Goal: Register for event/course

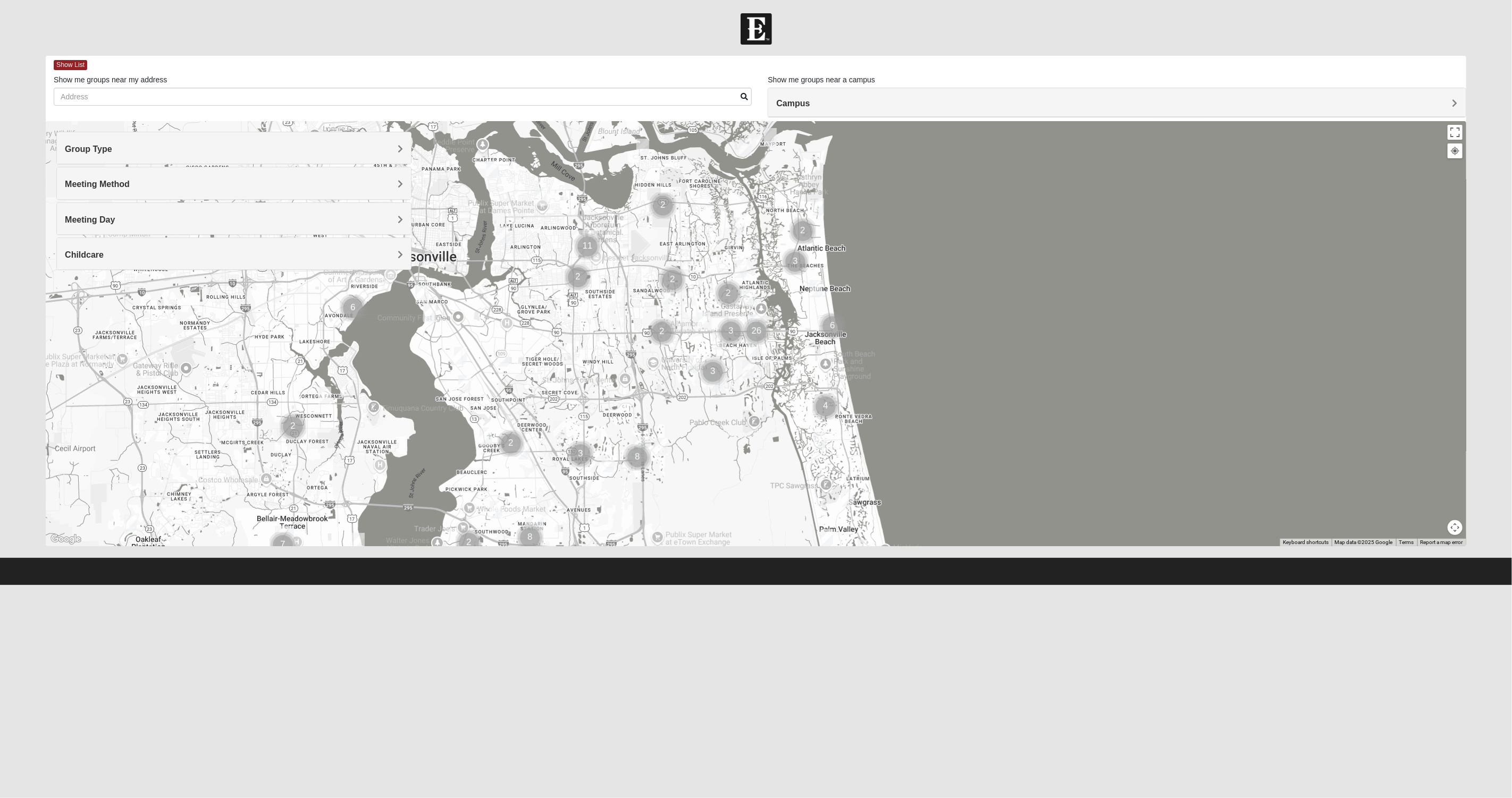
click at [811, 108] on div "Campus" at bounding box center [1116, 102] width 697 height 28
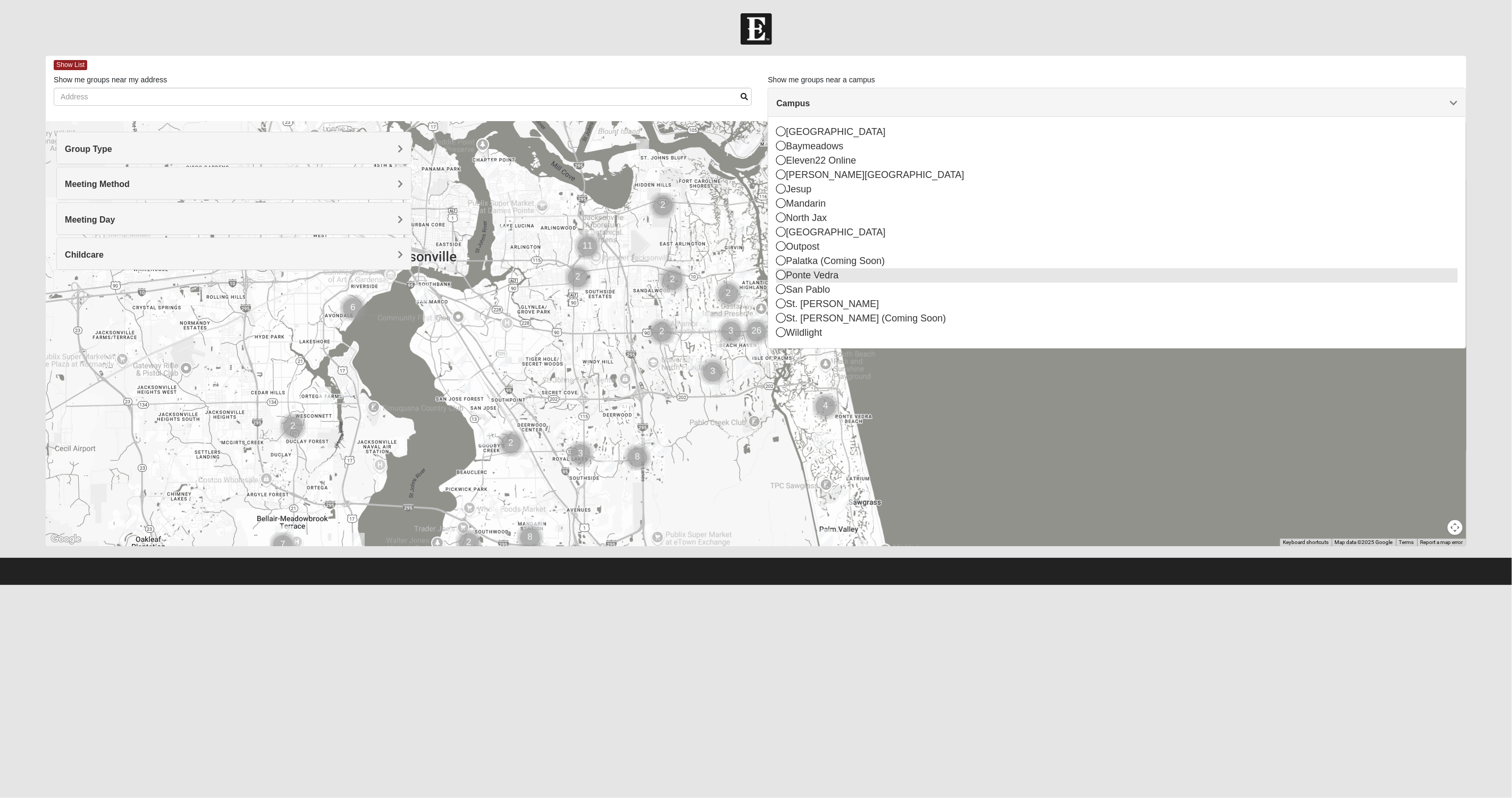
click at [840, 281] on div "Ponte Vedra" at bounding box center [1116, 275] width 681 height 14
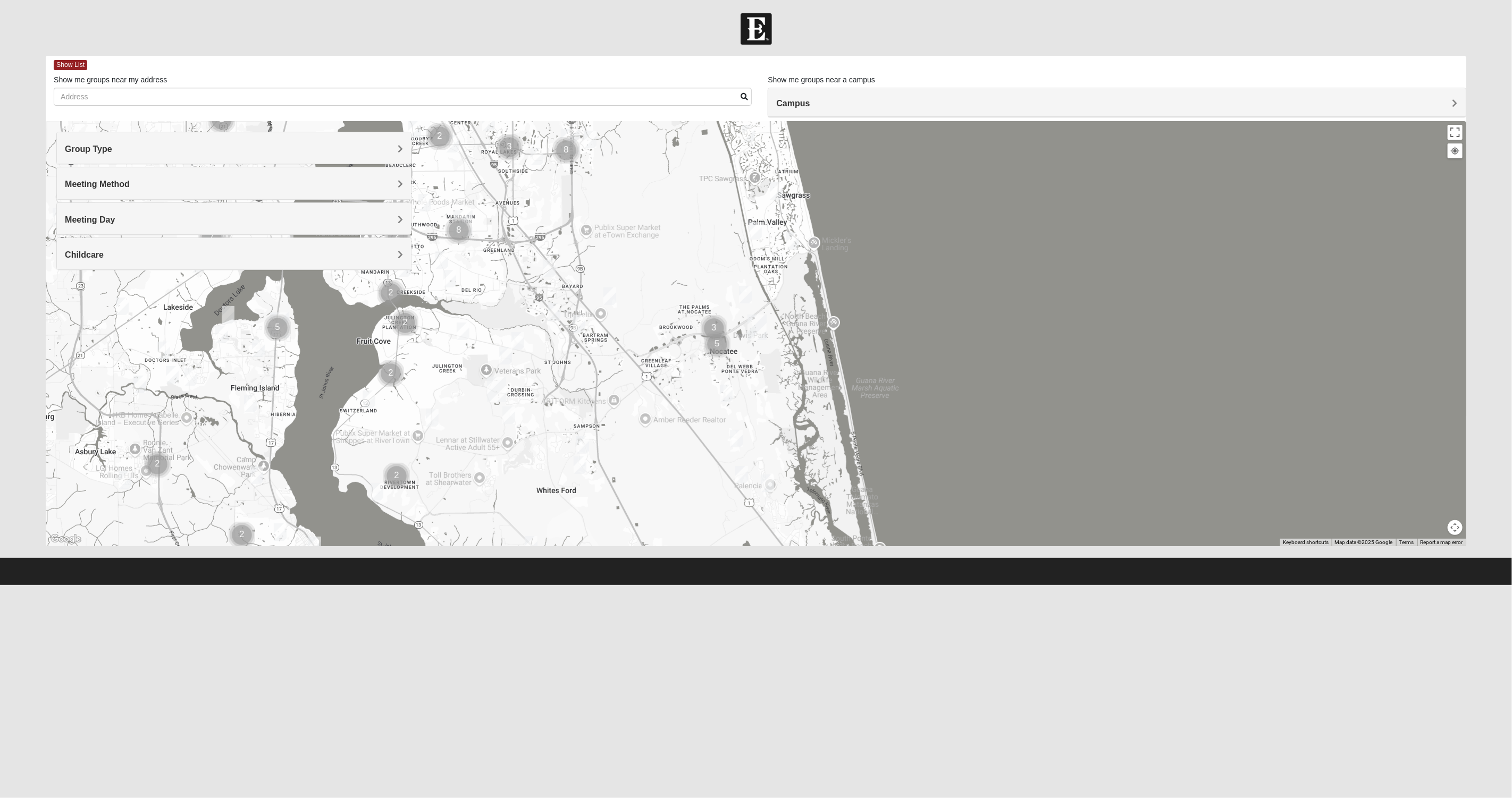
click at [612, 298] on img "Mixed Remley 32081" at bounding box center [609, 296] width 12 height 17
click at [548, 268] on span "Learn More" at bounding box center [542, 272] width 45 height 11
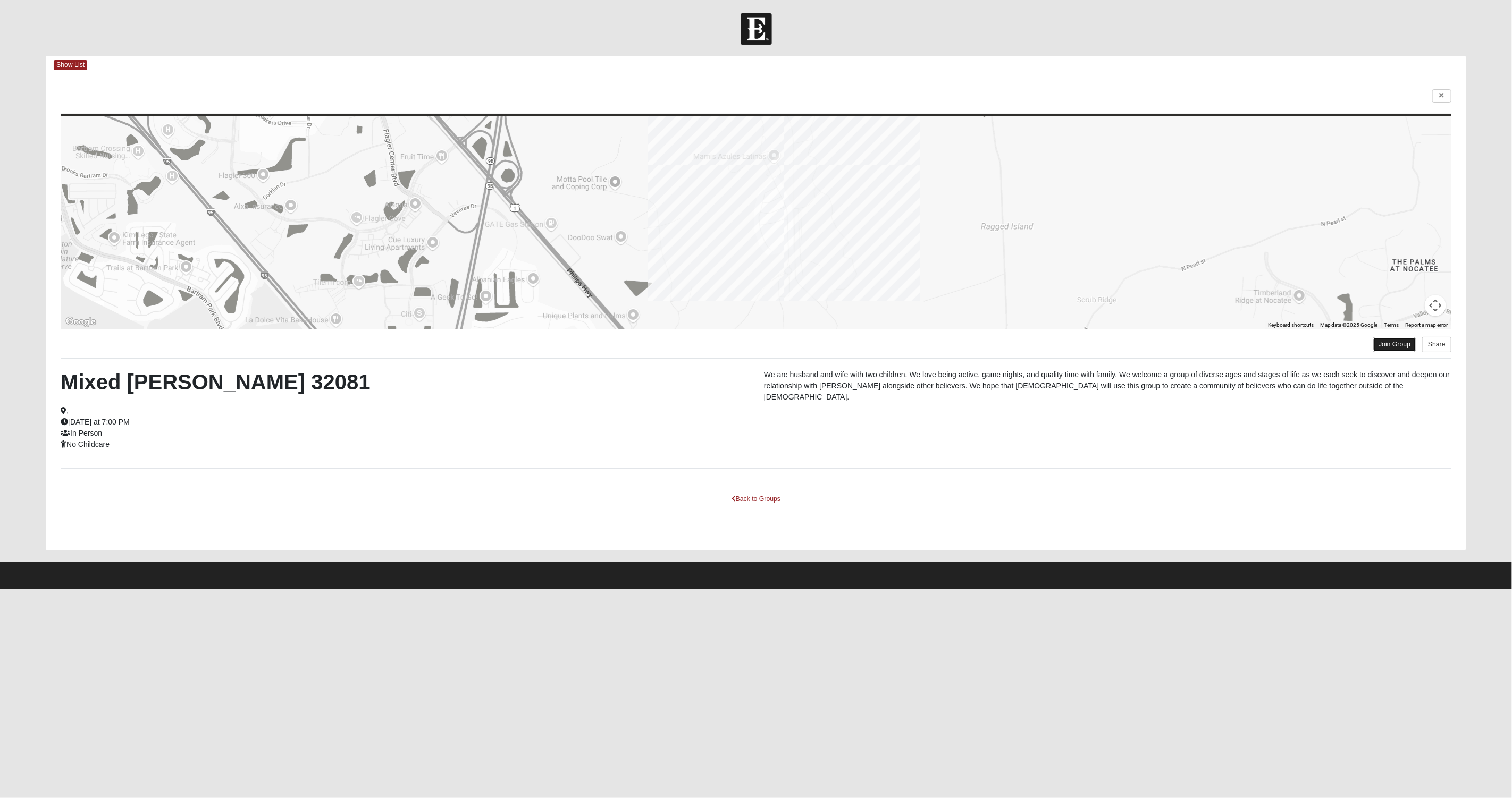
click at [1391, 345] on link "Join Group" at bounding box center [1394, 344] width 43 height 14
